Goal: Information Seeking & Learning: Learn about a topic

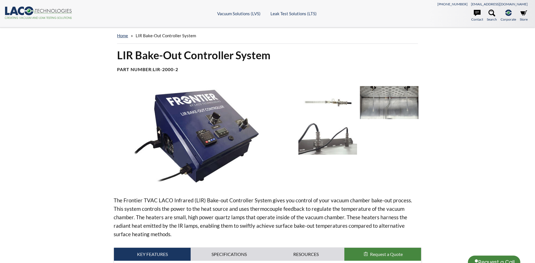
select select "Language Translate Widget"
click at [188, 129] on img at bounding box center [204, 136] width 180 height 101
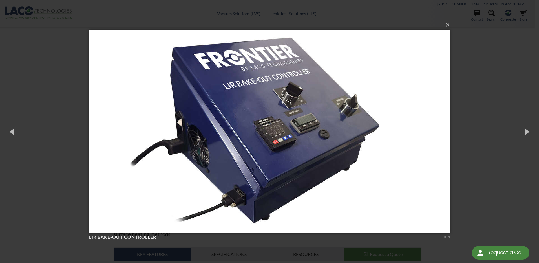
click at [294, 100] on img at bounding box center [269, 132] width 361 height 226
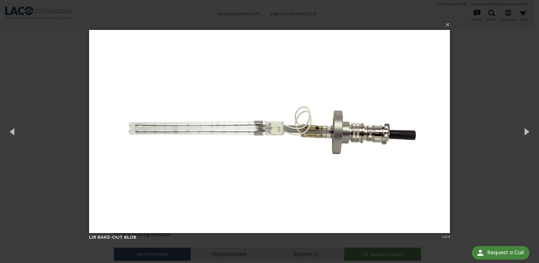
drag, startPoint x: 294, startPoint y: 100, endPoint x: 192, endPoint y: 135, distance: 107.7
click at [192, 135] on img at bounding box center [269, 132] width 361 height 226
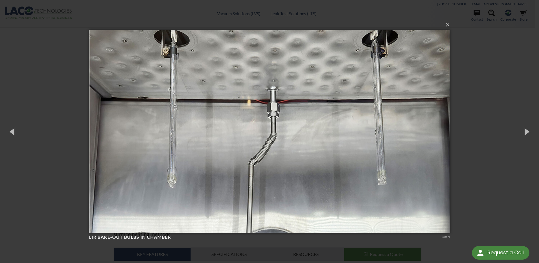
click at [97, 128] on img at bounding box center [269, 132] width 361 height 226
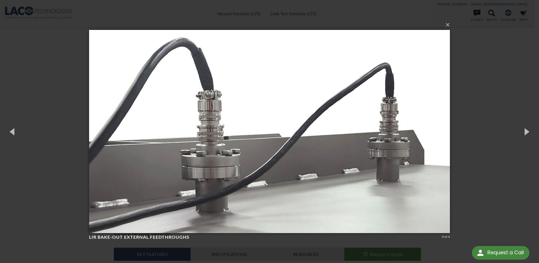
click at [97, 128] on img at bounding box center [269, 132] width 361 height 226
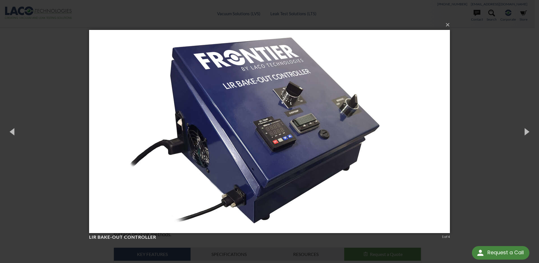
click at [498, 88] on div "× LIR Bake-Out Controller 1 of 4 Loading..." at bounding box center [269, 131] width 539 height 263
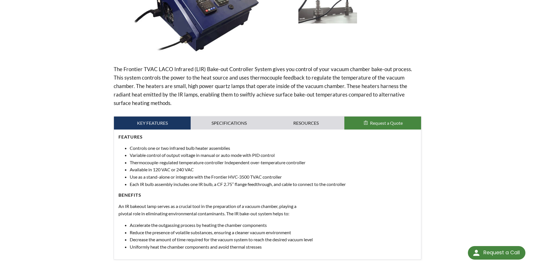
scroll to position [141, 0]
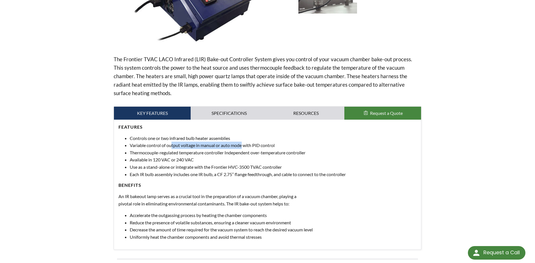
drag, startPoint x: 173, startPoint y: 147, endPoint x: 243, endPoint y: 144, distance: 70.6
click at [243, 144] on li "Variable control of output voltage in manual or auto mode with PID control" at bounding box center [273, 145] width 287 height 7
click at [244, 144] on li "Variable control of output voltage in manual or auto mode with PID control" at bounding box center [273, 145] width 287 height 7
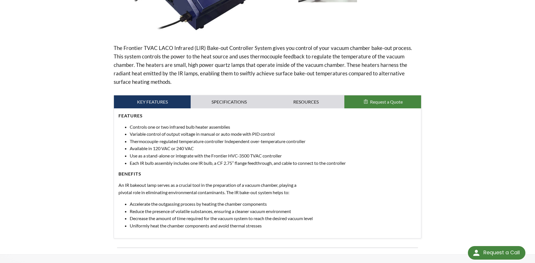
scroll to position [49, 0]
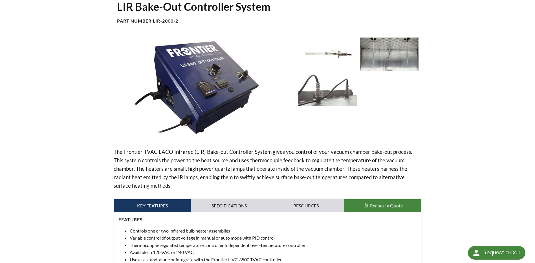
click at [317, 201] on link "Resources" at bounding box center [306, 205] width 77 height 13
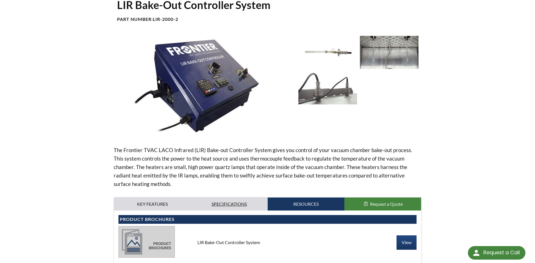
scroll to position [105, 0]
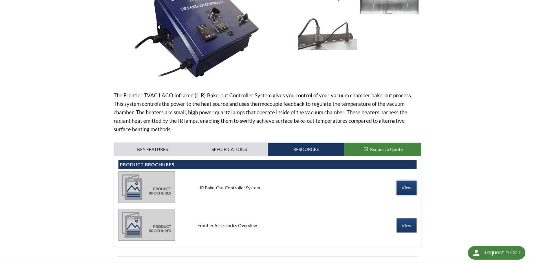
click at [402, 184] on link "View" at bounding box center [407, 188] width 20 height 14
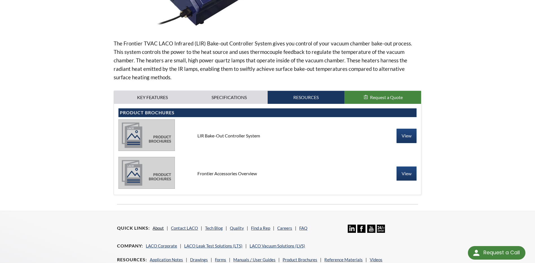
scroll to position [218, 0]
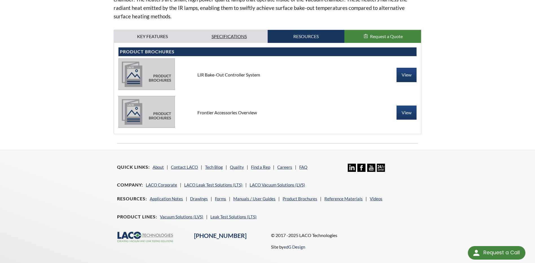
click at [234, 41] on link "Specifications" at bounding box center [229, 36] width 77 height 13
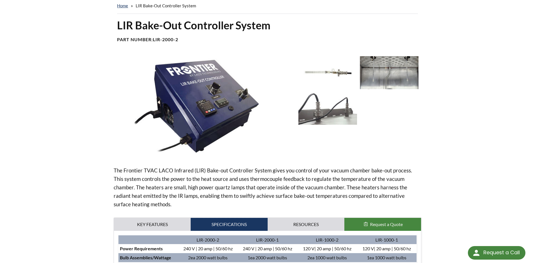
scroll to position [0, 0]
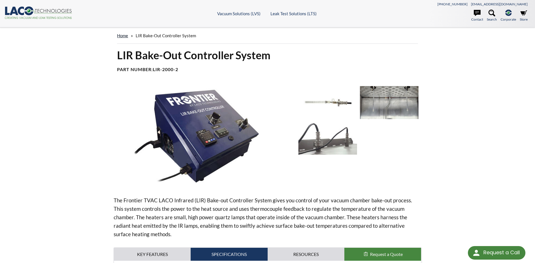
click at [120, 35] on link "home" at bounding box center [122, 35] width 11 height 5
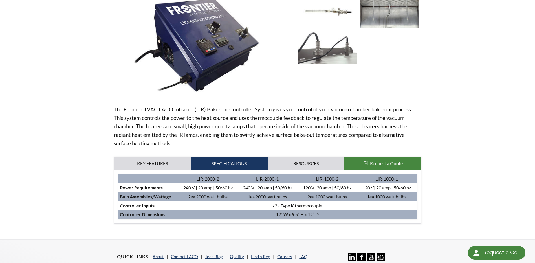
scroll to position [141, 0]
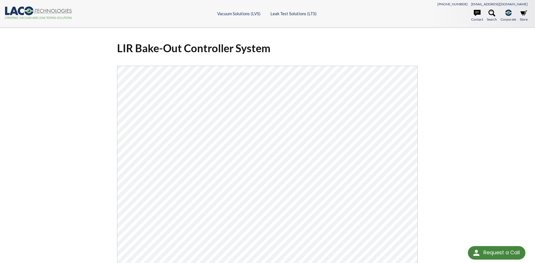
select select "Language Translate Widget"
drag, startPoint x: 38, startPoint y: 129, endPoint x: 27, endPoint y: 170, distance: 42.5
drag, startPoint x: 27, startPoint y: 170, endPoint x: 92, endPoint y: 196, distance: 69.4
click at [92, 196] on div "LIR Bake-Out Controller System Click Here To Download" at bounding box center [267, 187] width 361 height 301
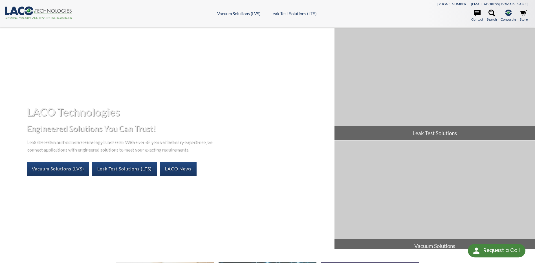
select select "Language Translate Widget"
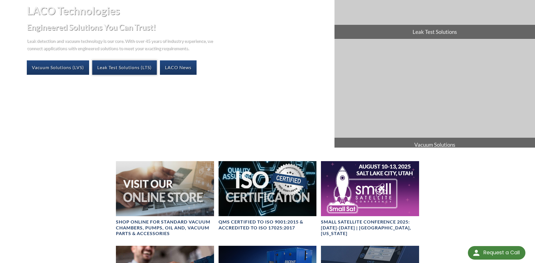
scroll to position [113, 0]
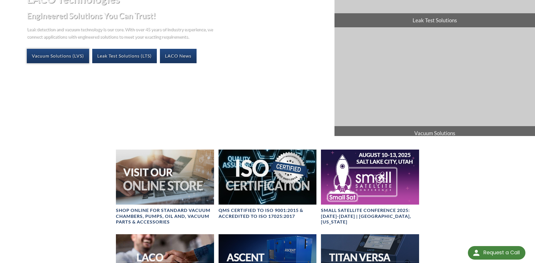
click at [68, 61] on link "Vacuum Solutions (LVS)" at bounding box center [58, 56] width 62 height 14
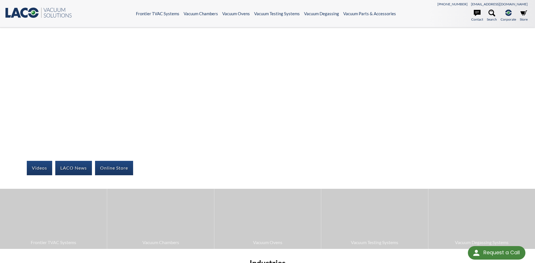
select select "Language Translate Widget"
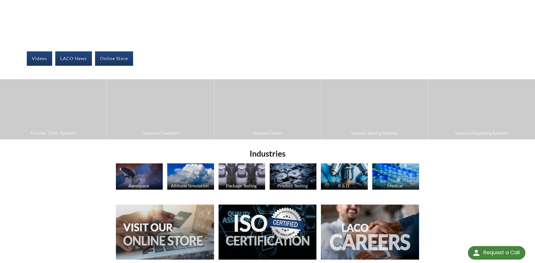
scroll to position [113, 0]
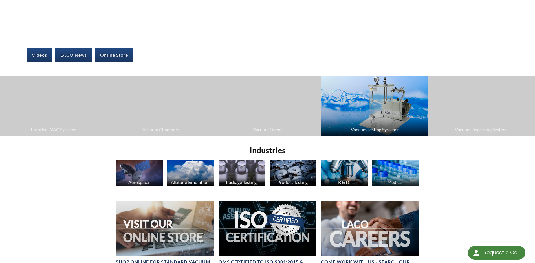
click at [345, 130] on span "Vacuum Testing Systems" at bounding box center [374, 129] width 101 height 7
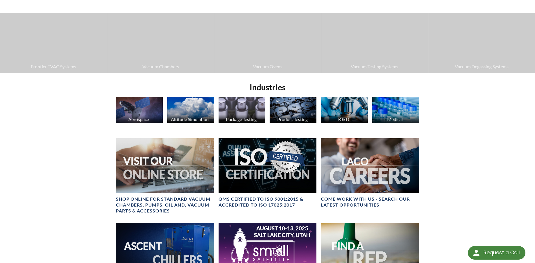
scroll to position [169, 0]
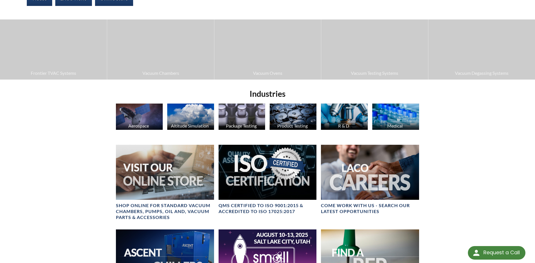
click at [236, 119] on img at bounding box center [242, 117] width 47 height 26
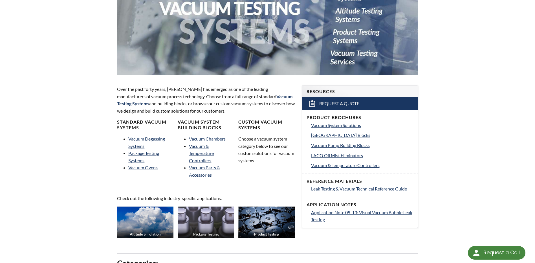
scroll to position [113, 0]
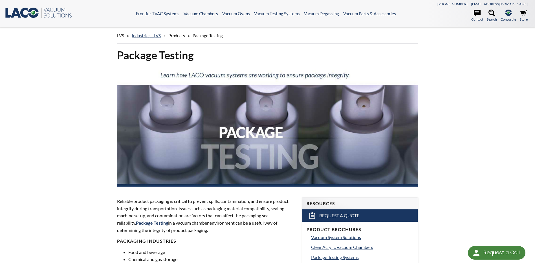
click at [489, 16] on icon at bounding box center [492, 13] width 7 height 7
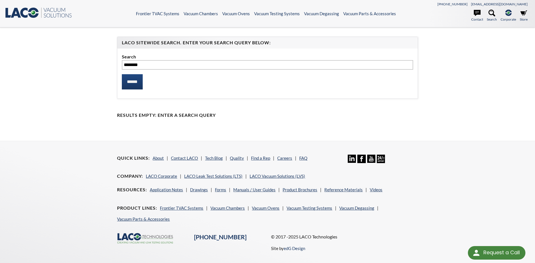
type input "********"
click at [122, 74] on input "******" at bounding box center [132, 81] width 21 height 15
click at [136, 81] on input "******" at bounding box center [132, 81] width 21 height 15
